Goal: Information Seeking & Learning: Find specific fact

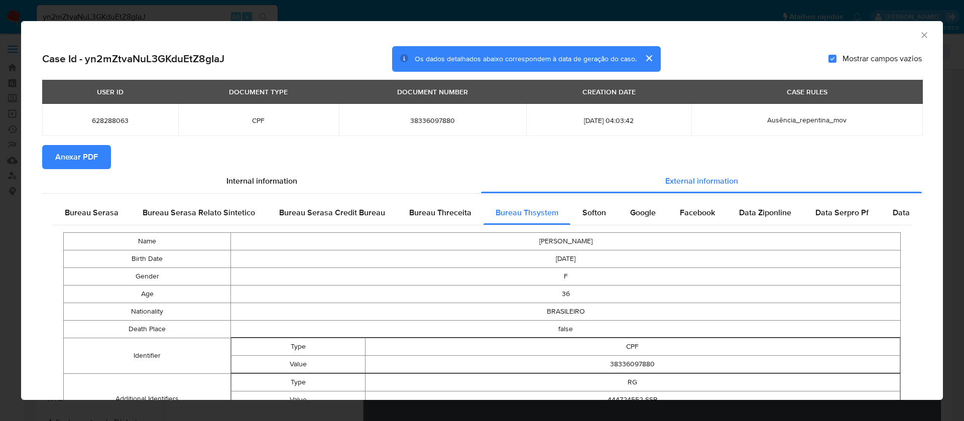
select select "10"
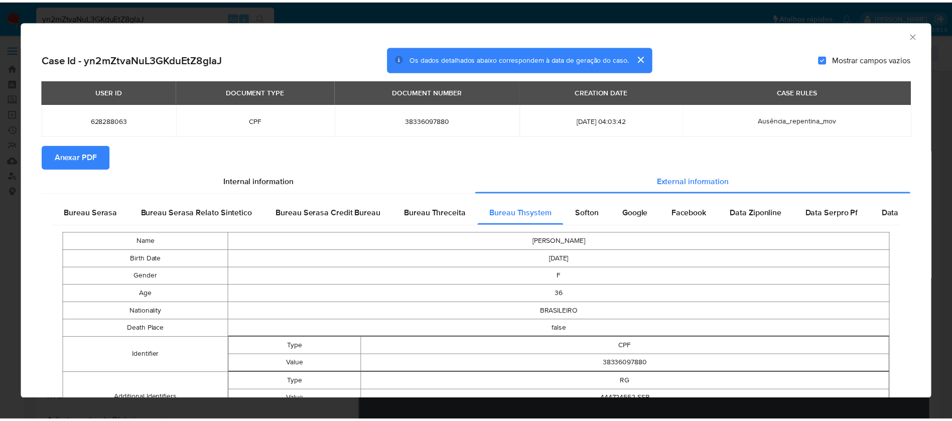
scroll to position [151, 0]
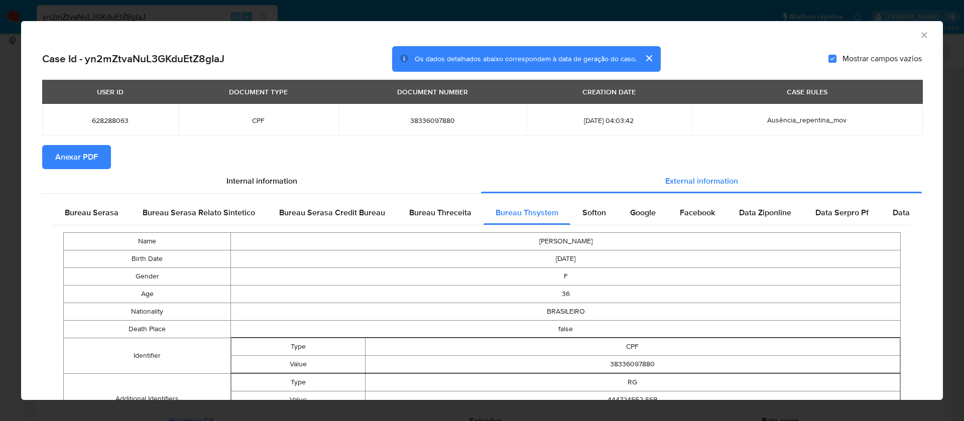
click at [919, 34] on icon "Fechar a janela" at bounding box center [924, 35] width 10 height 10
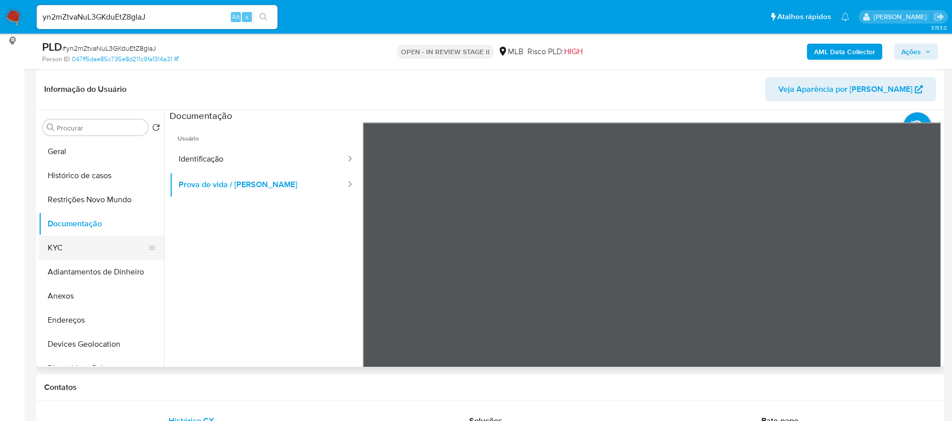
click at [75, 253] on button "KYC" at bounding box center [97, 248] width 117 height 24
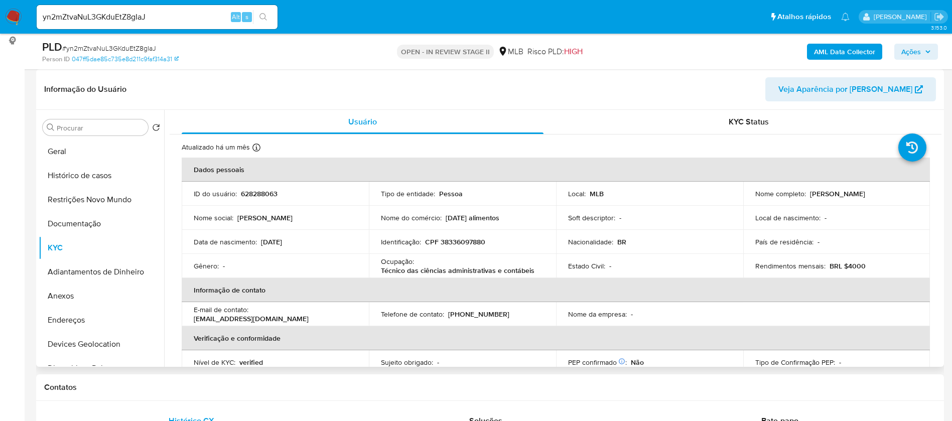
drag, startPoint x: 891, startPoint y: 193, endPoint x: 807, endPoint y: 192, distance: 84.3
click at [807, 192] on div "Nome completo : Pamela de Souza Camargo" at bounding box center [836, 193] width 163 height 9
copy p "Pamela de Souza Camargo"
click at [468, 242] on p "CPF 38336097880" at bounding box center [455, 241] width 60 height 9
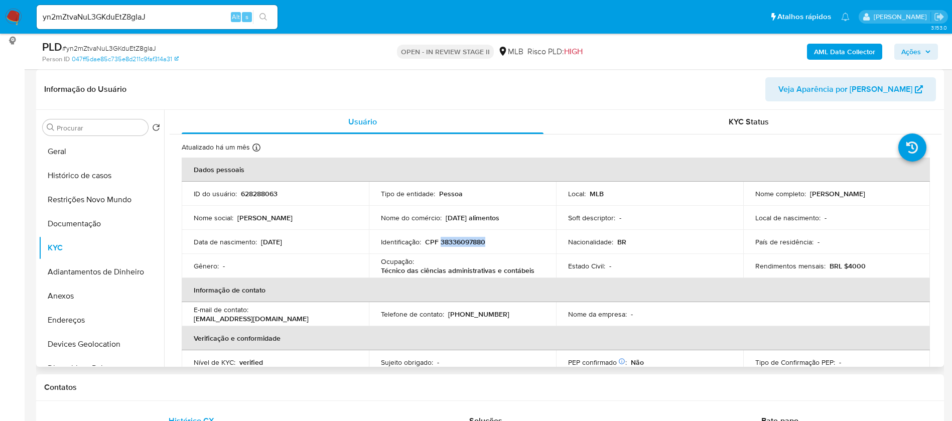
copy p "38336097880"
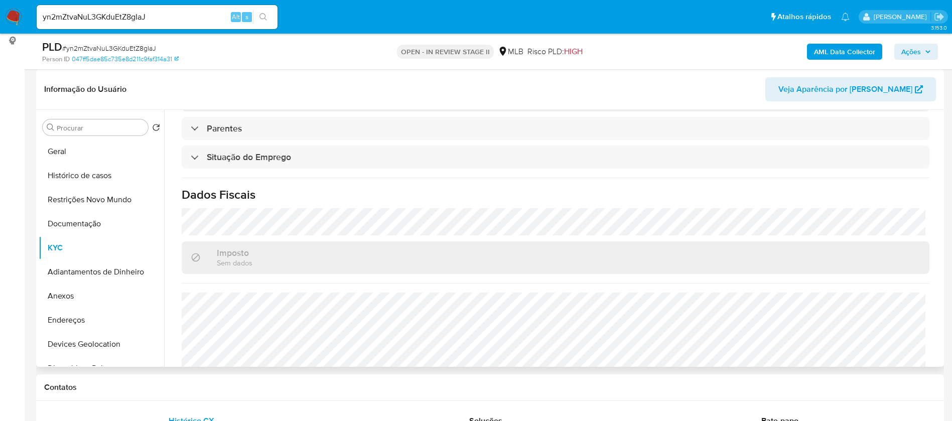
scroll to position [418, 0]
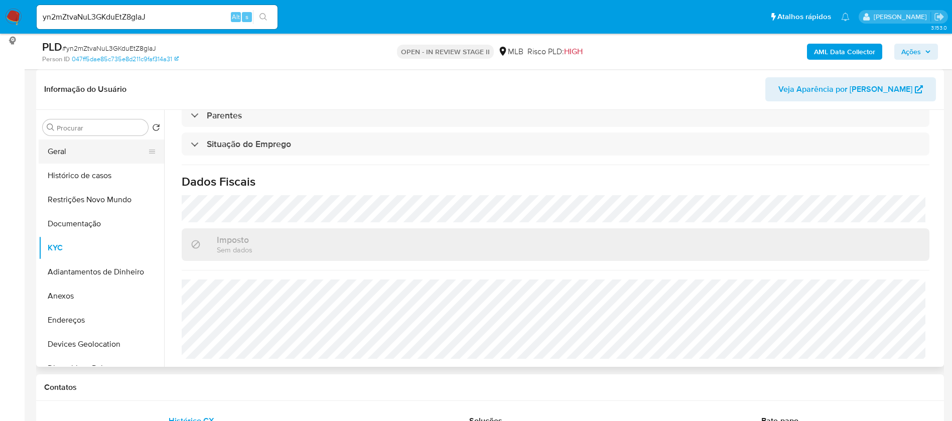
click at [91, 153] on button "Geral" at bounding box center [97, 152] width 117 height 24
